Goal: Task Accomplishment & Management: Manage account settings

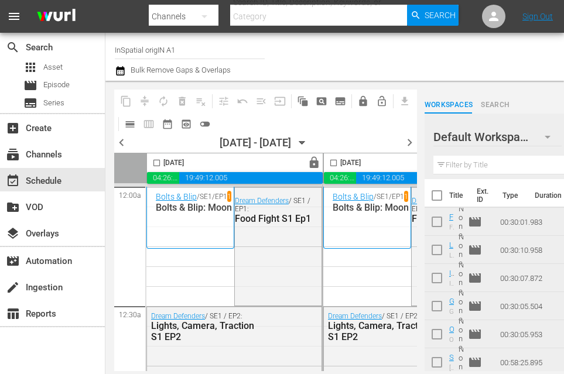
scroll to position [405, 0]
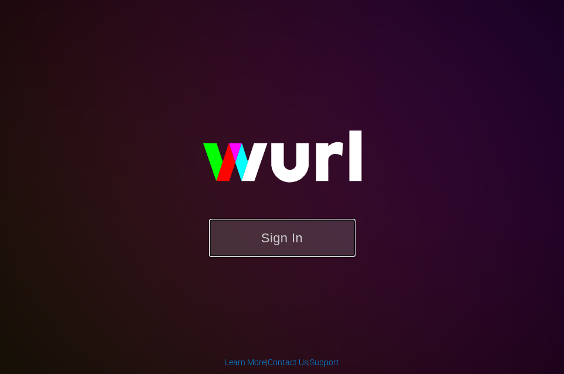
click at [316, 236] on button "Sign In" at bounding box center [282, 238] width 147 height 38
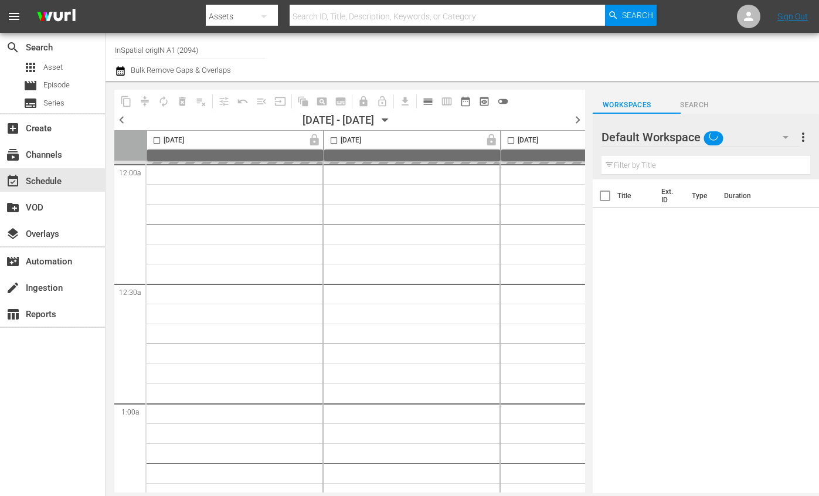
type input "InSpatial origIN A1 (2094)"
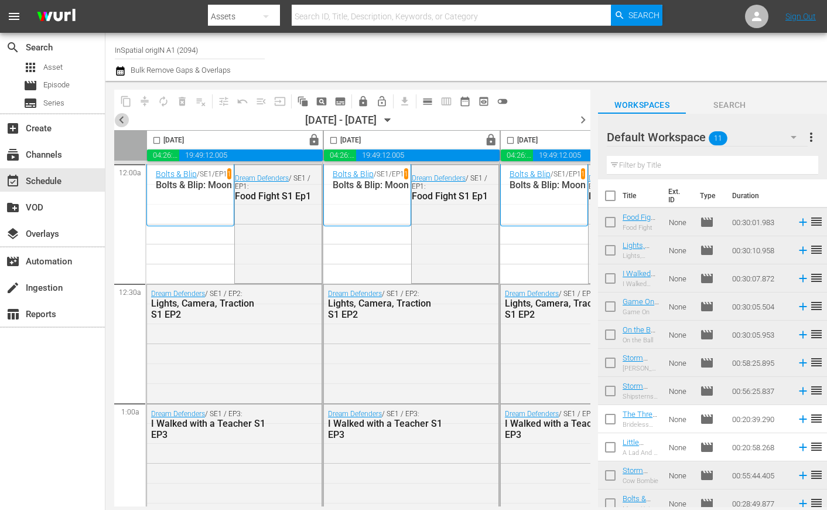
click at [124, 122] on span "chevron_left" at bounding box center [121, 120] width 15 height 15
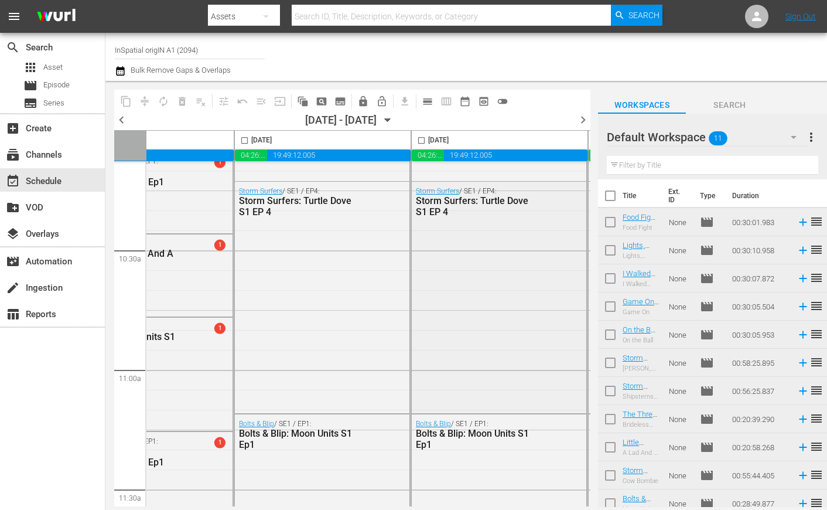
scroll to position [2434, 89]
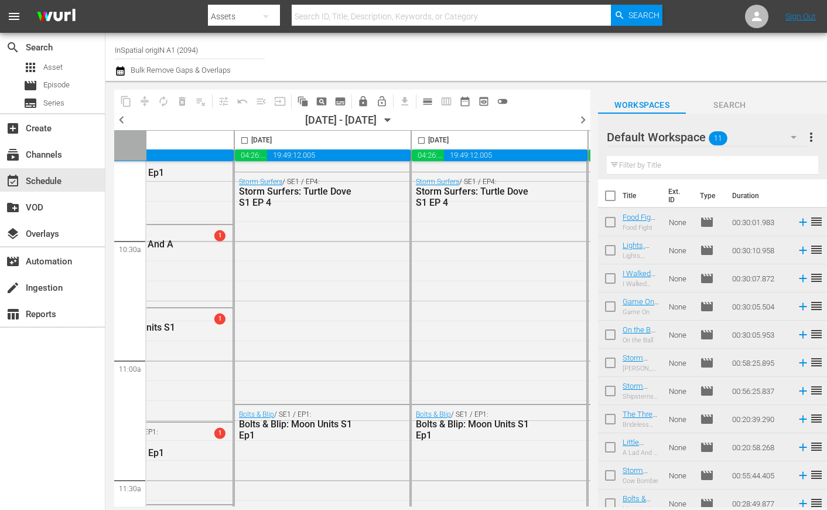
click at [564, 118] on span "chevron_right" at bounding box center [583, 120] width 15 height 15
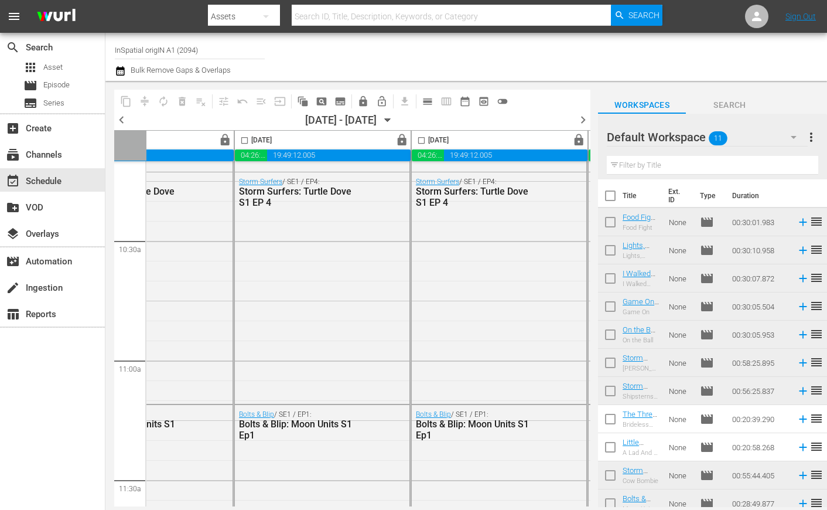
click at [121, 120] on span "chevron_left" at bounding box center [121, 120] width 15 height 15
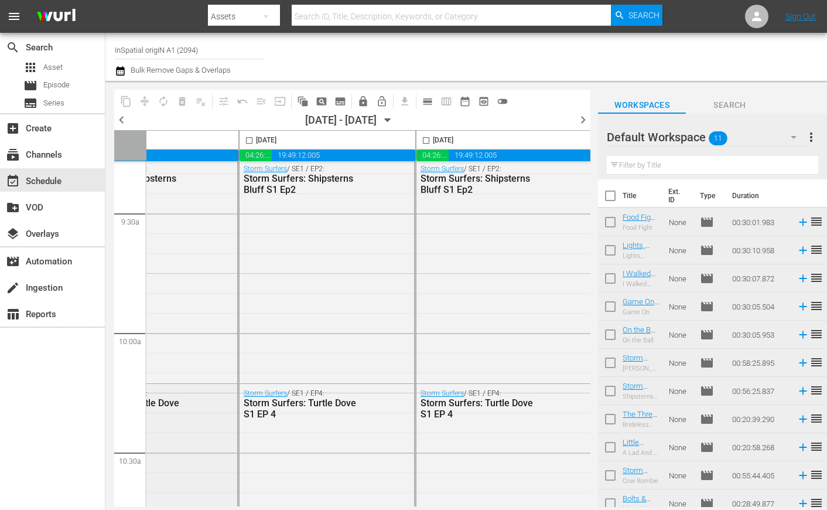
scroll to position [2266, 261]
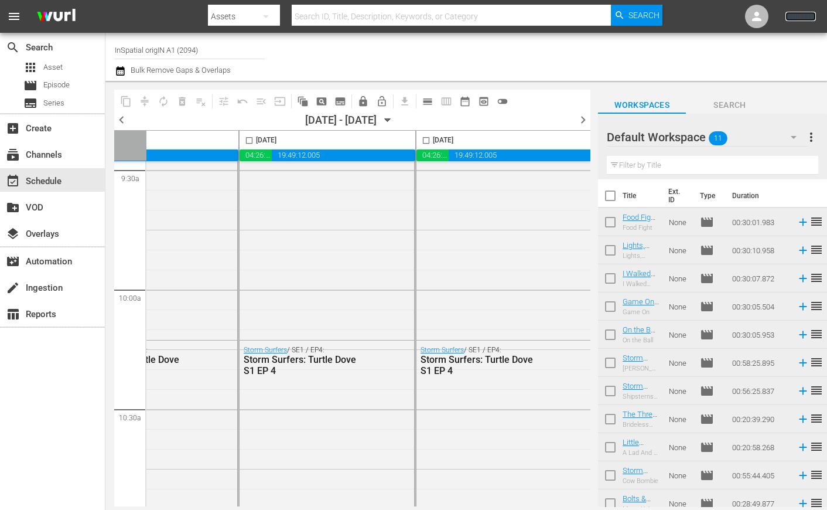
click at [564, 15] on link "Sign Out" at bounding box center [801, 16] width 30 height 9
